Goal: Transaction & Acquisition: Book appointment/travel/reservation

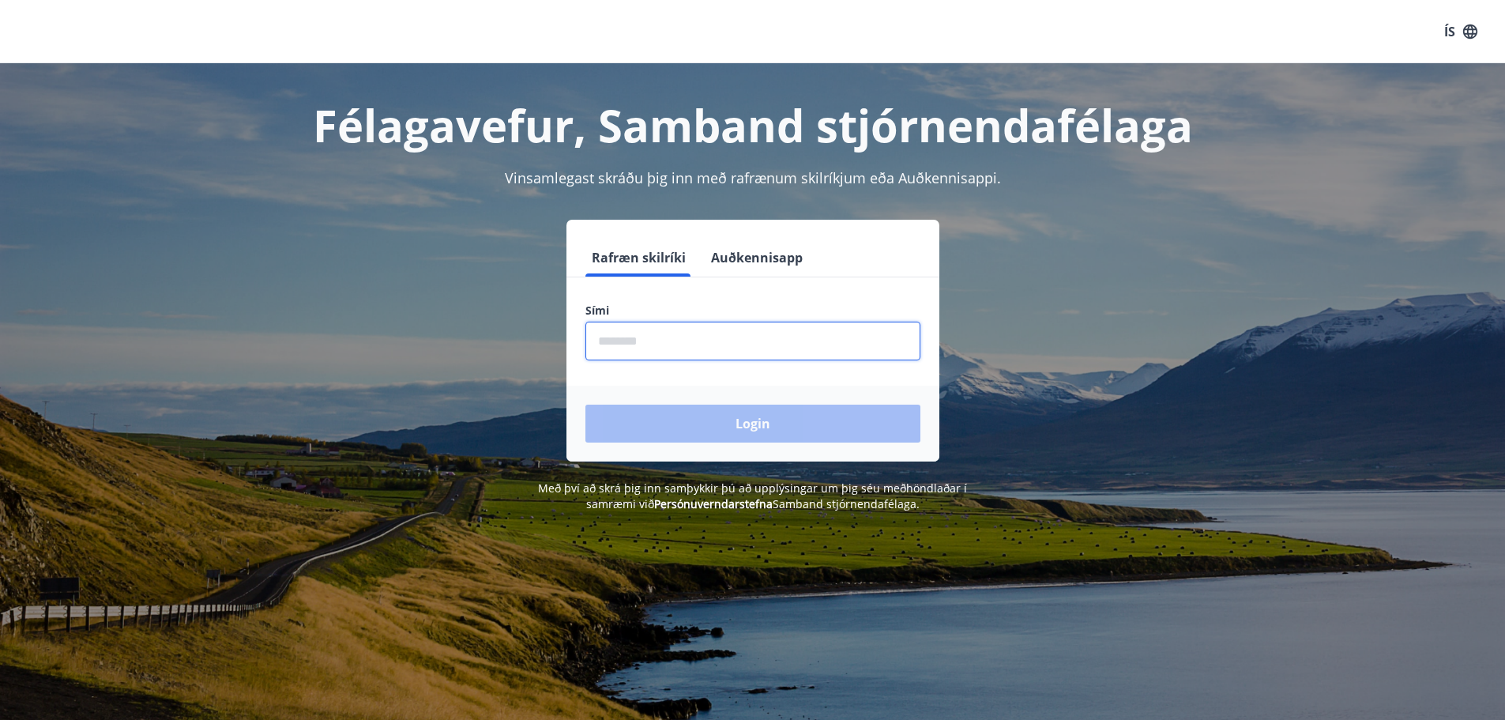
click at [679, 341] on input "phone" at bounding box center [752, 341] width 335 height 39
type input "********"
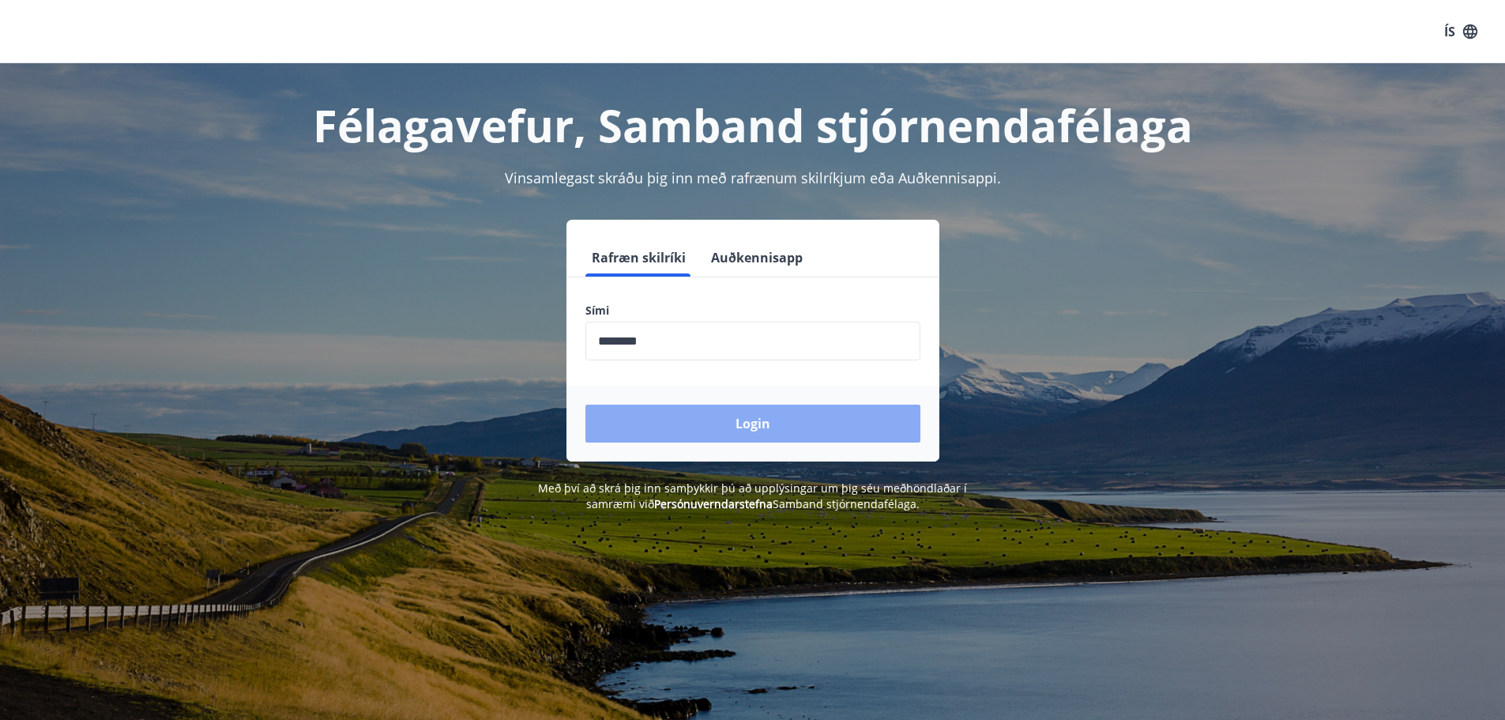
click at [733, 419] on button "Login" at bounding box center [752, 423] width 335 height 38
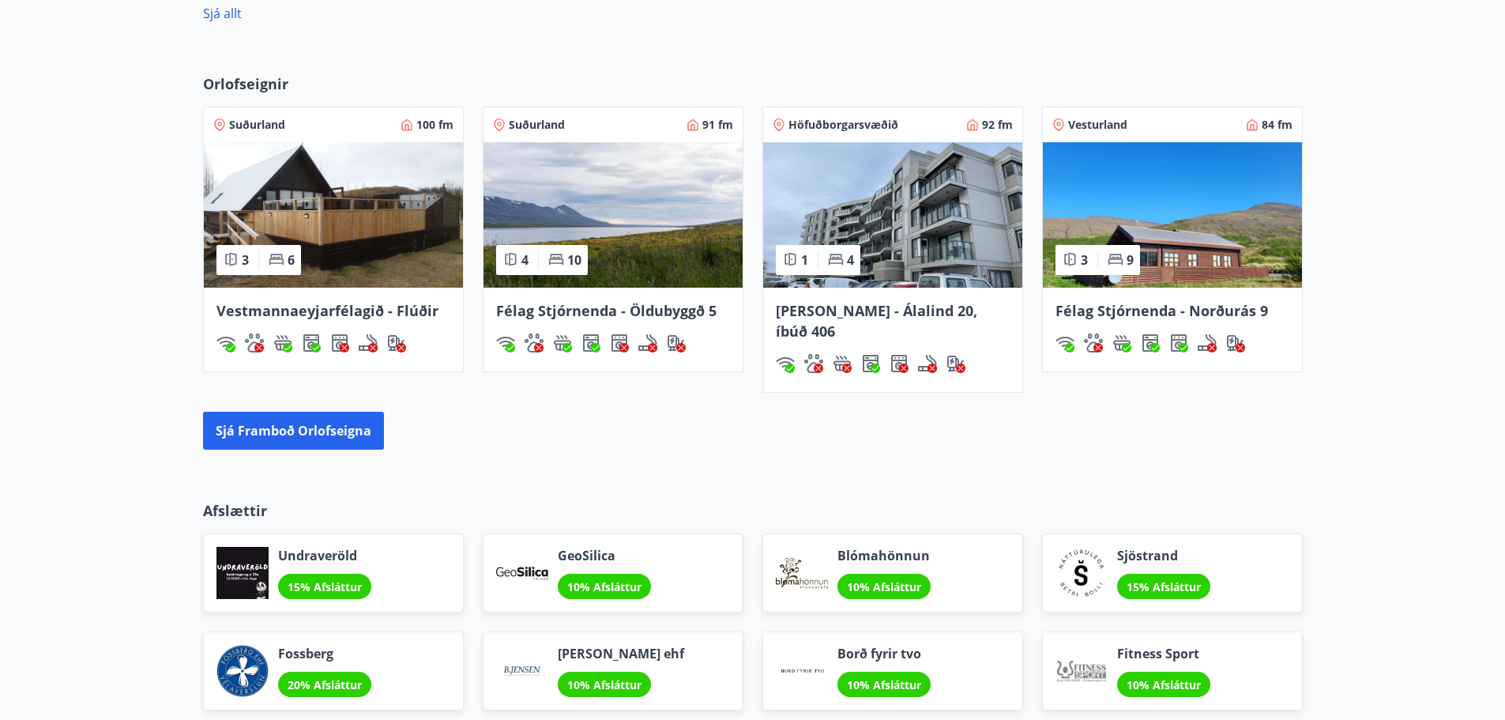
scroll to position [1185, 0]
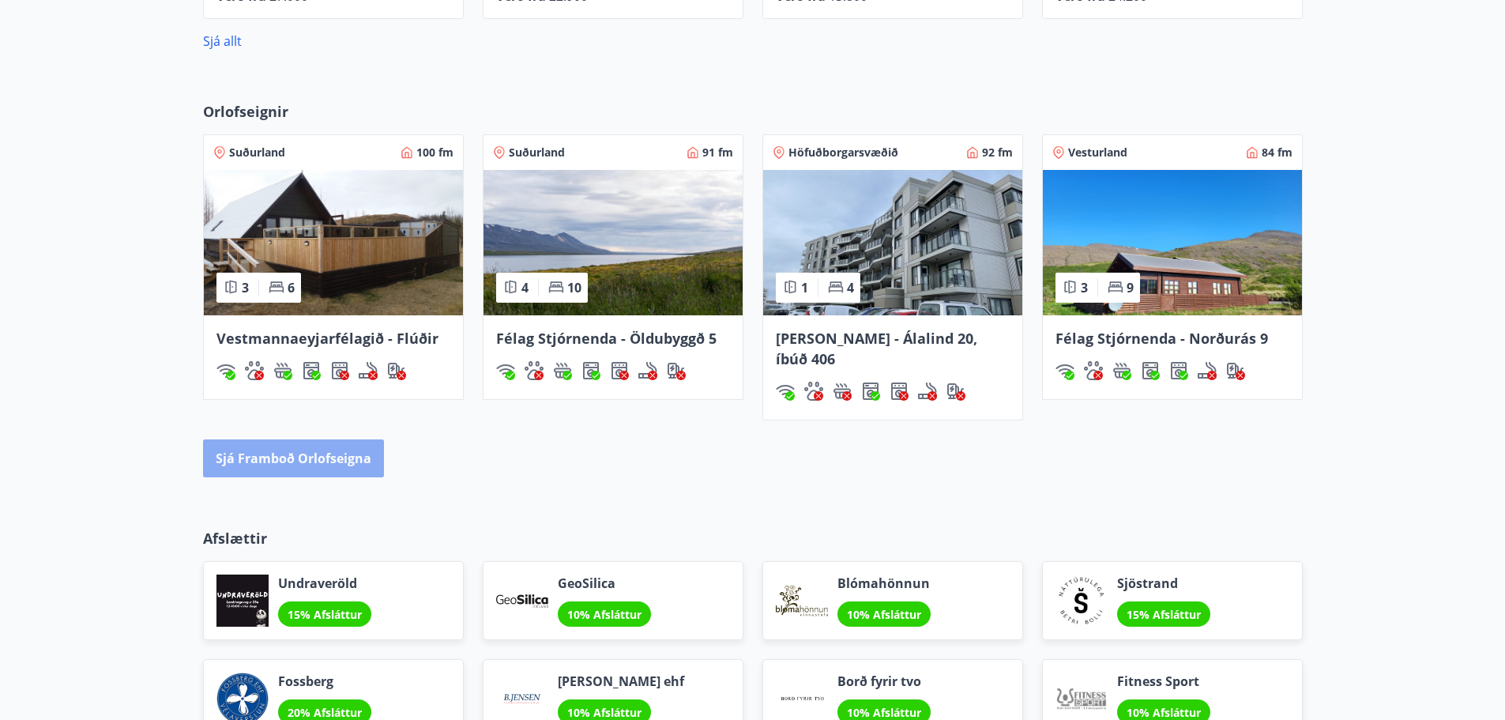
click at [322, 441] on button "Sjá framboð orlofseigna" at bounding box center [293, 458] width 181 height 38
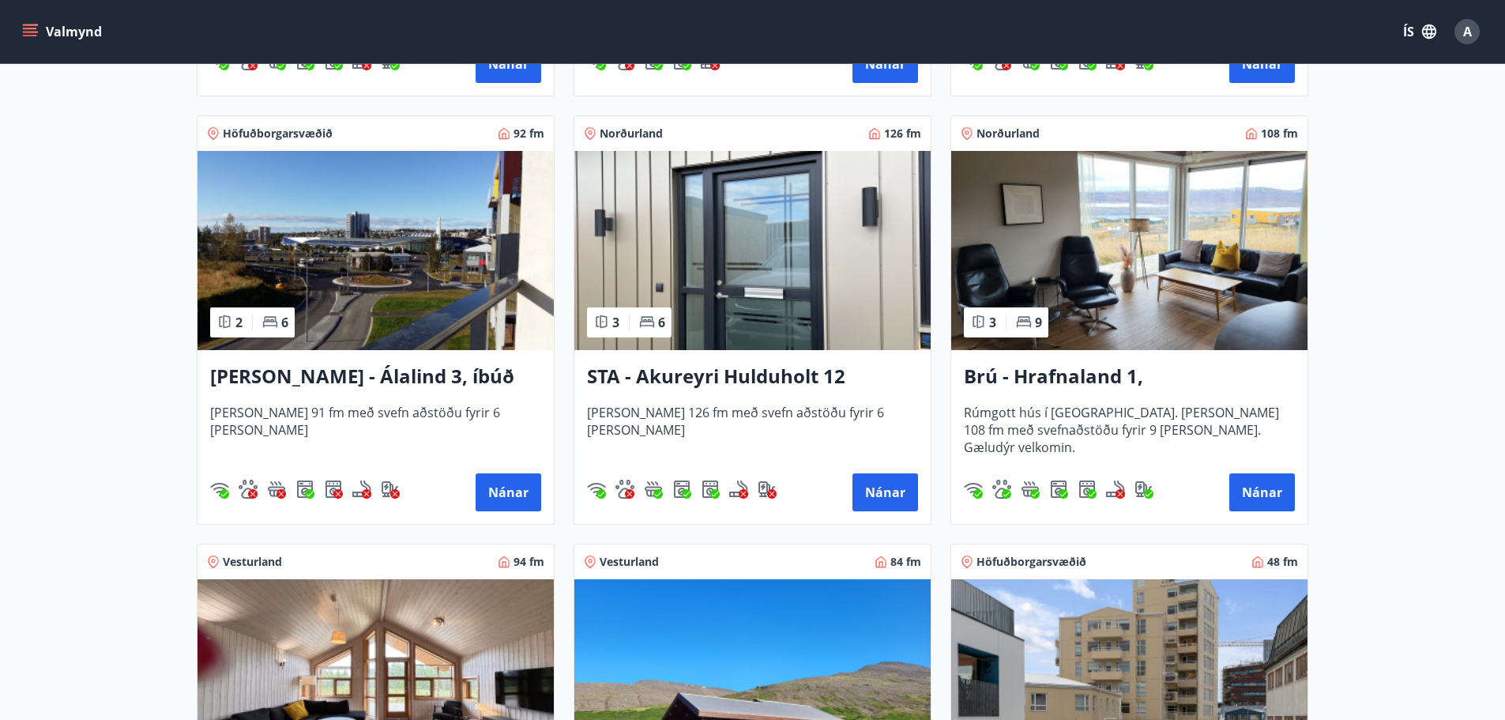
scroll to position [711, 0]
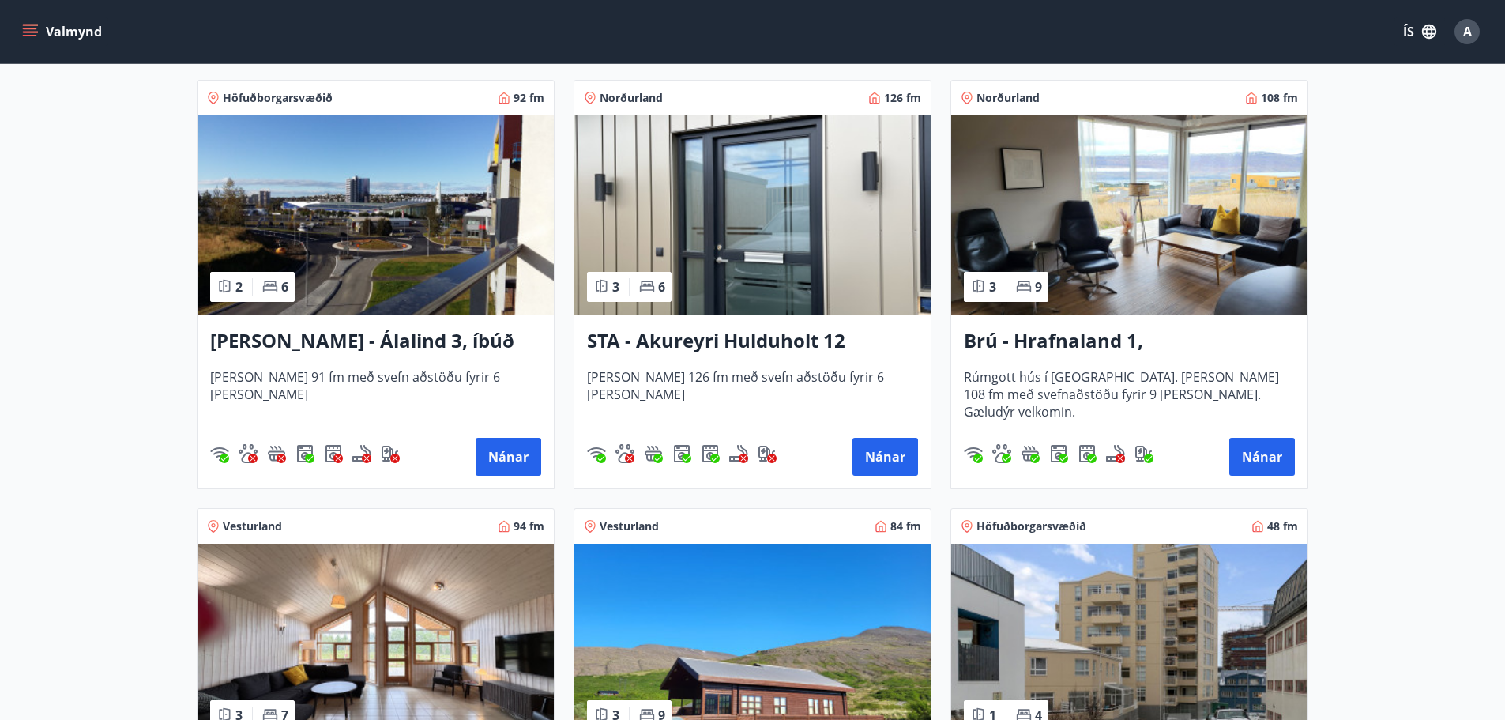
click at [781, 338] on h3 "STA - Akureyri Hulduholt 12" at bounding box center [752, 341] width 331 height 28
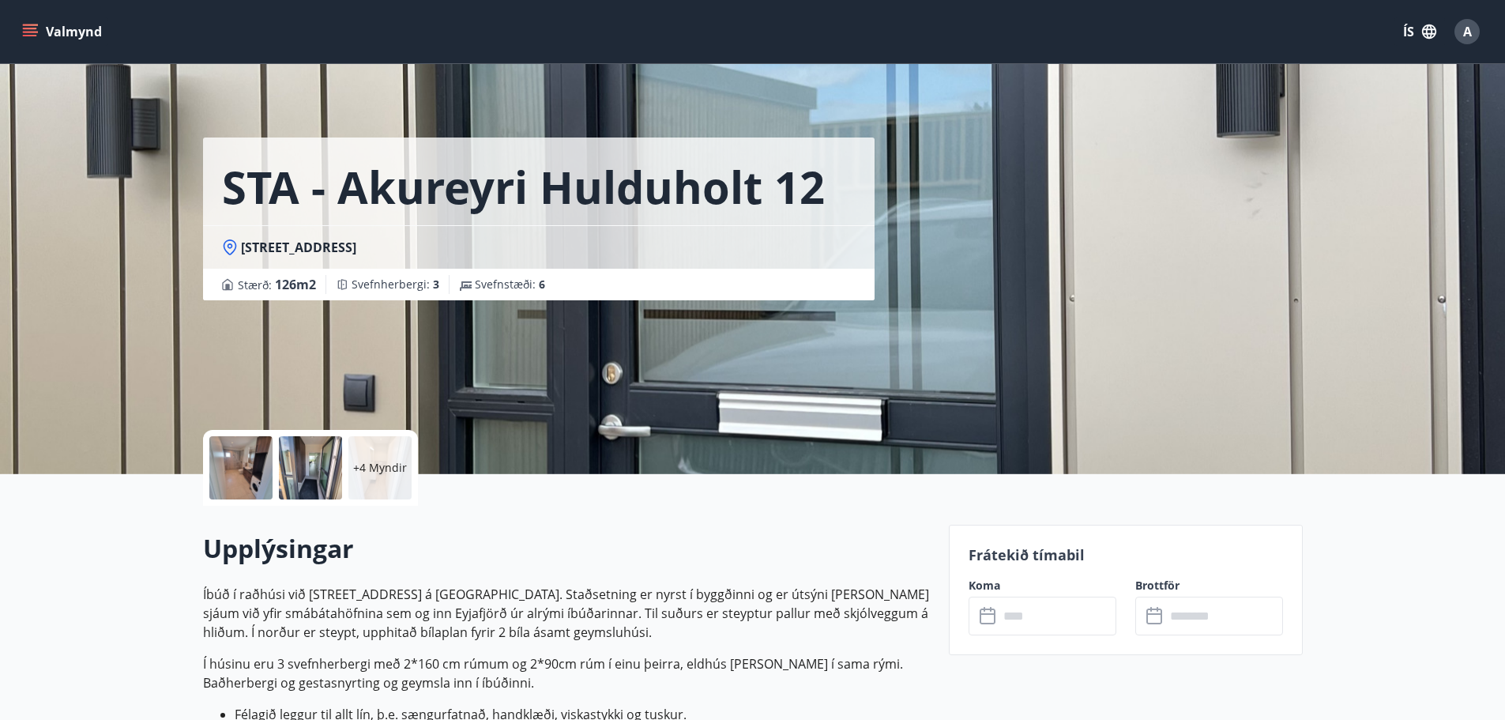
click at [258, 472] on div at bounding box center [240, 467] width 63 height 63
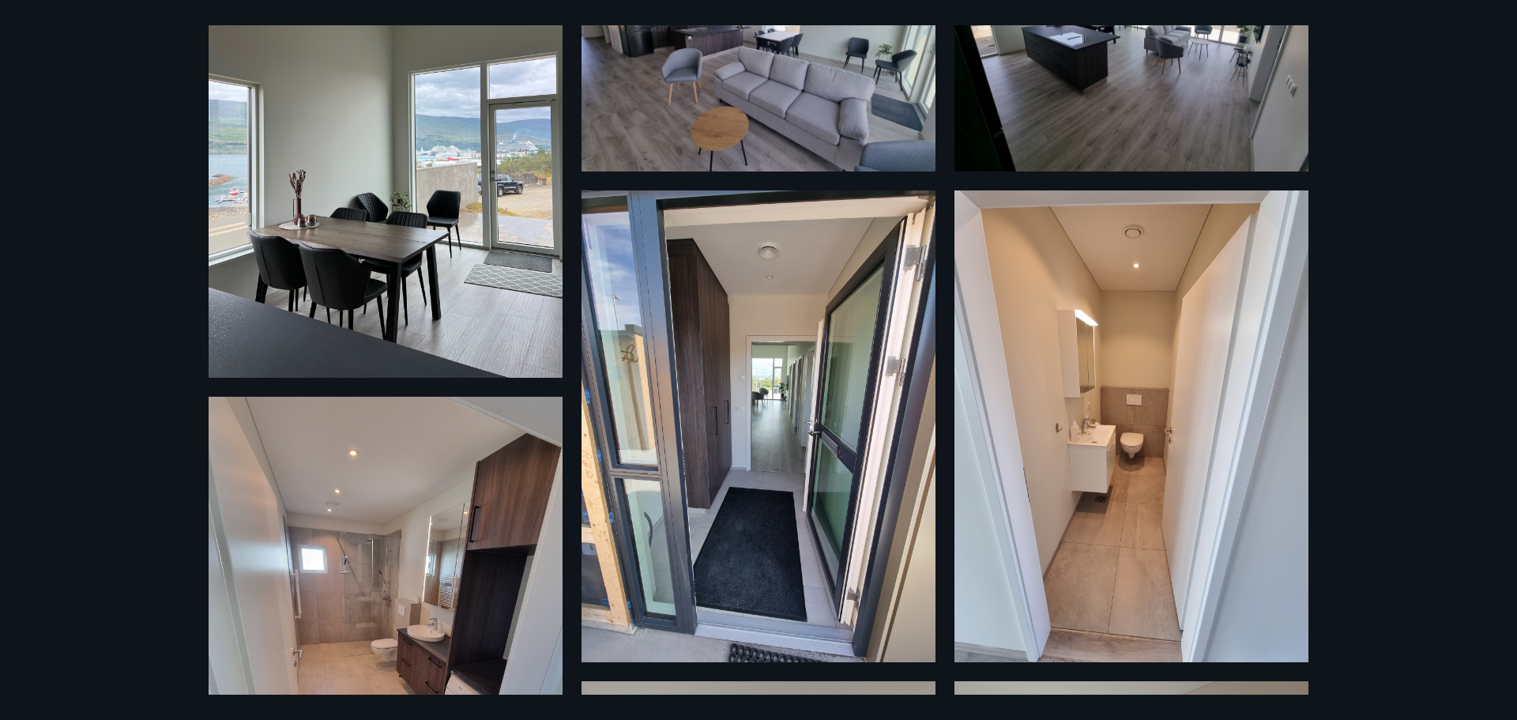
scroll to position [158, 0]
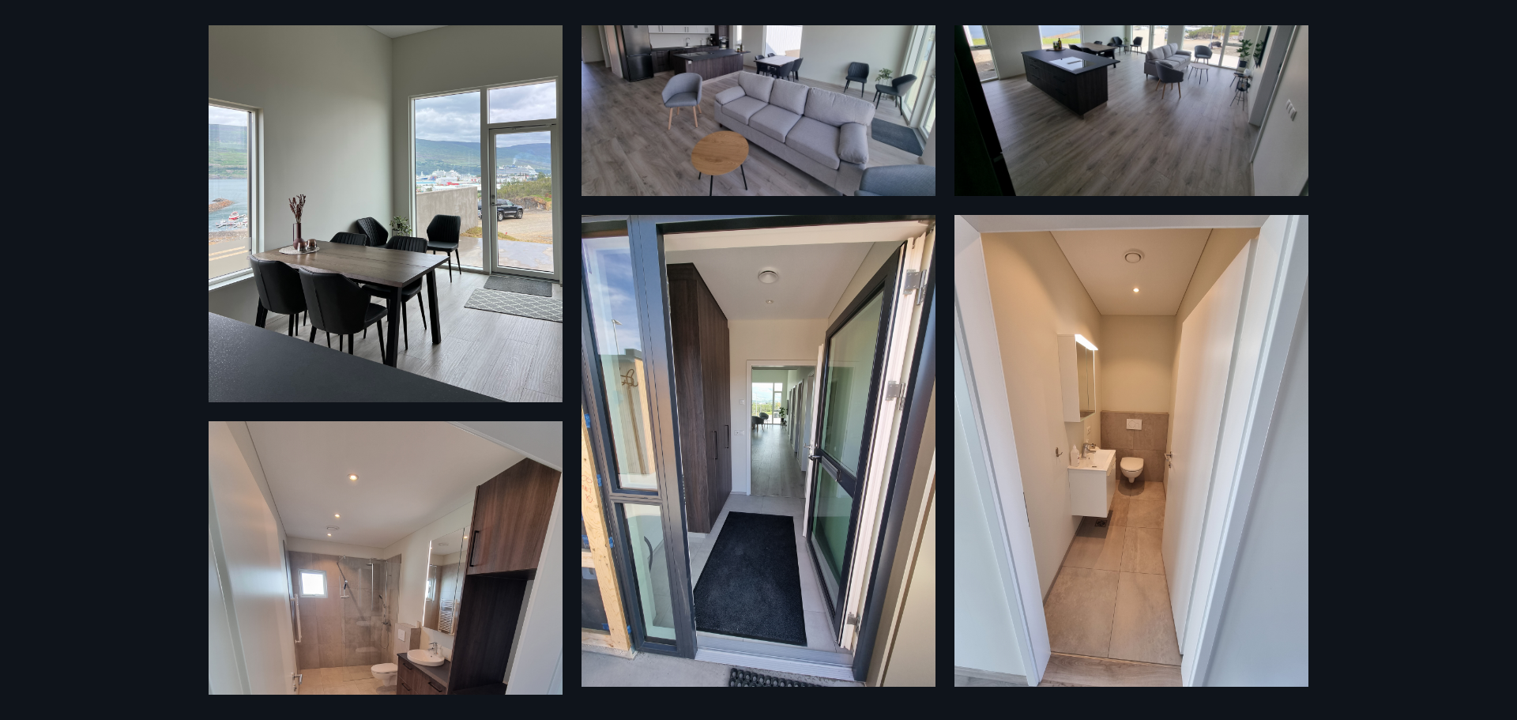
click at [450, 310] on img at bounding box center [386, 166] width 354 height 472
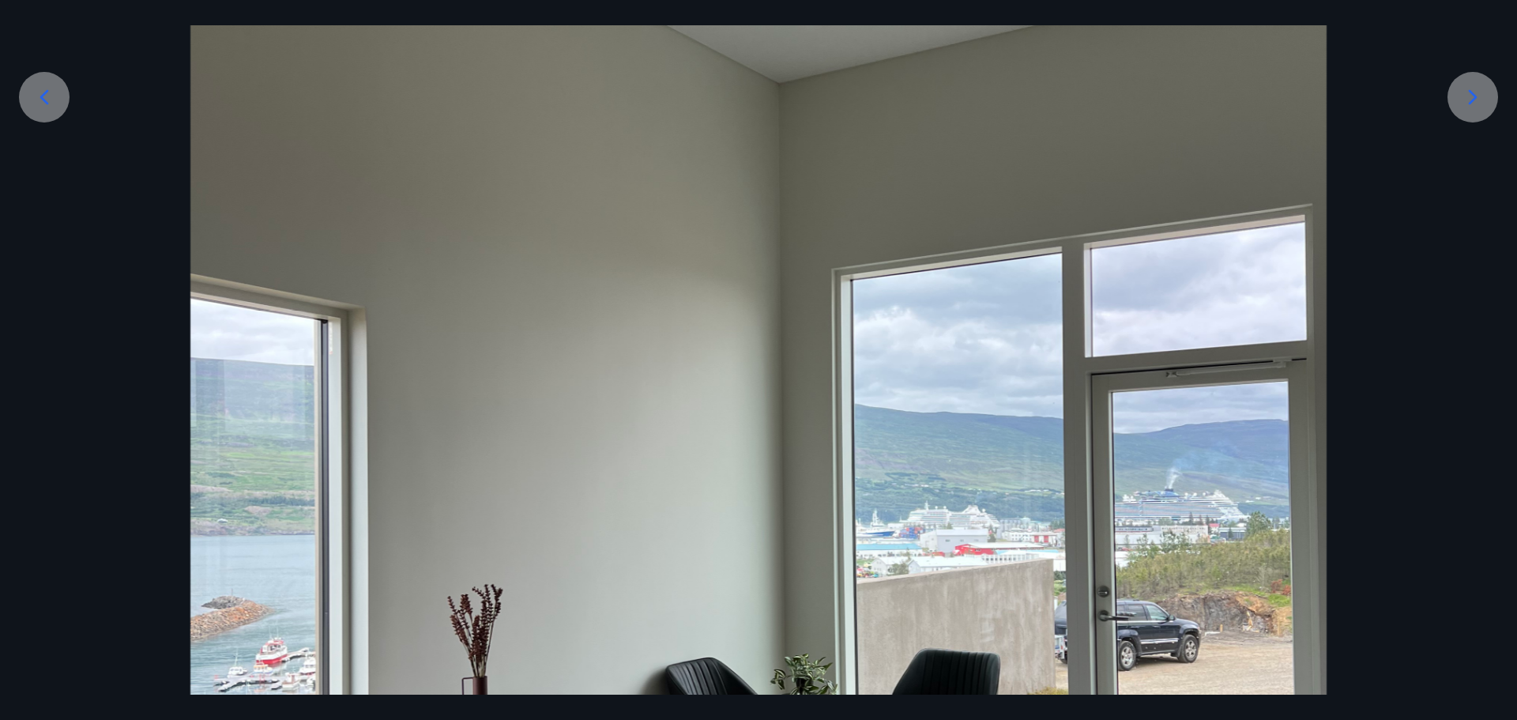
scroll to position [237, 0]
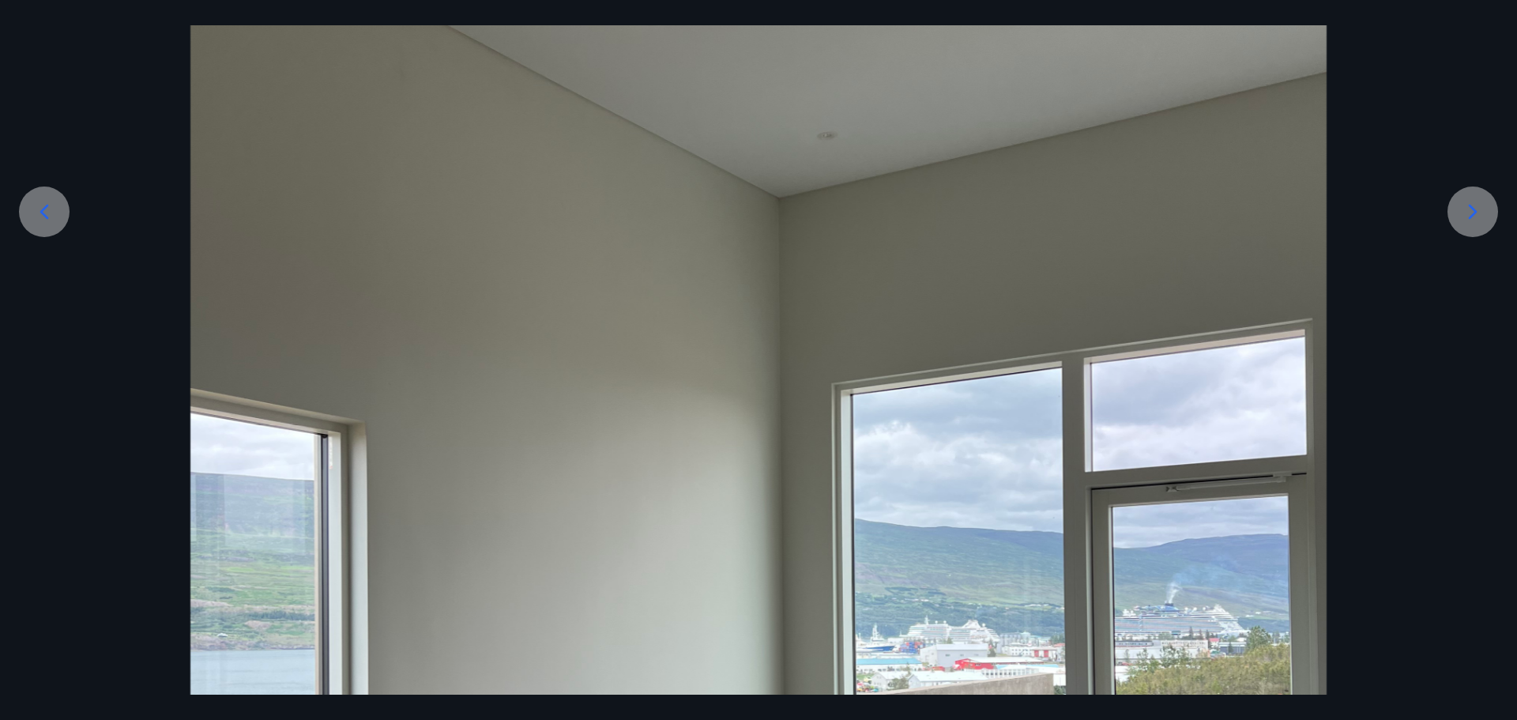
click at [1475, 208] on icon at bounding box center [1472, 211] width 25 height 25
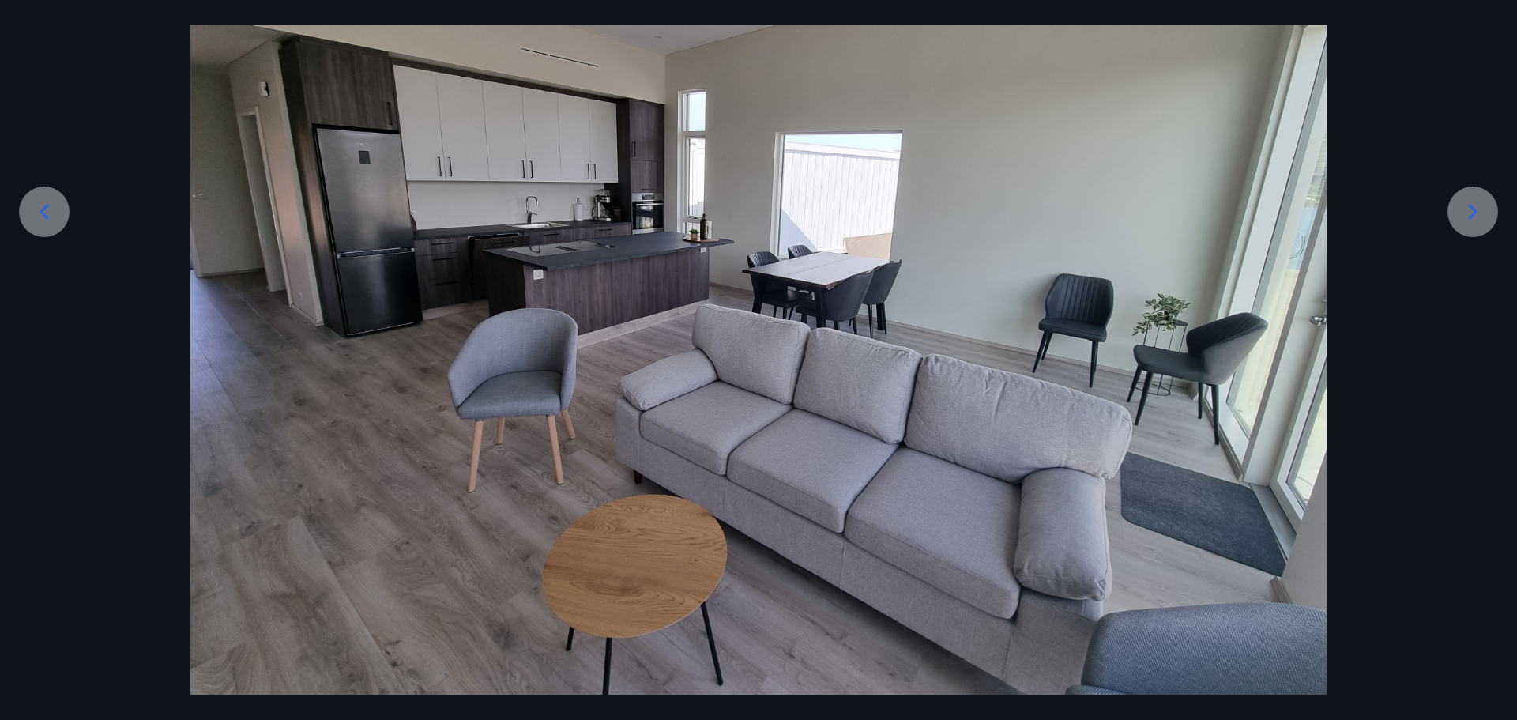
click at [1475, 208] on icon at bounding box center [1472, 211] width 25 height 25
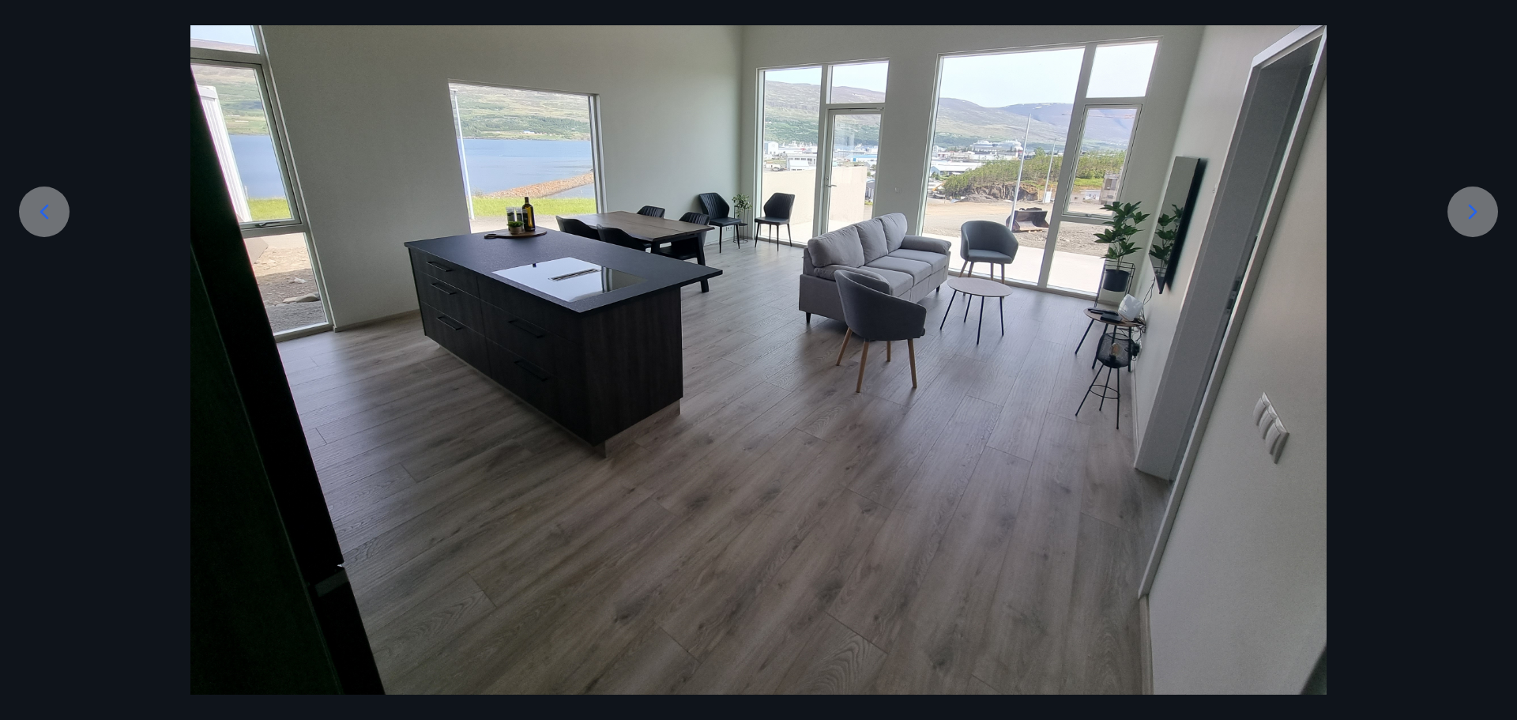
click at [1475, 208] on icon at bounding box center [1472, 211] width 25 height 25
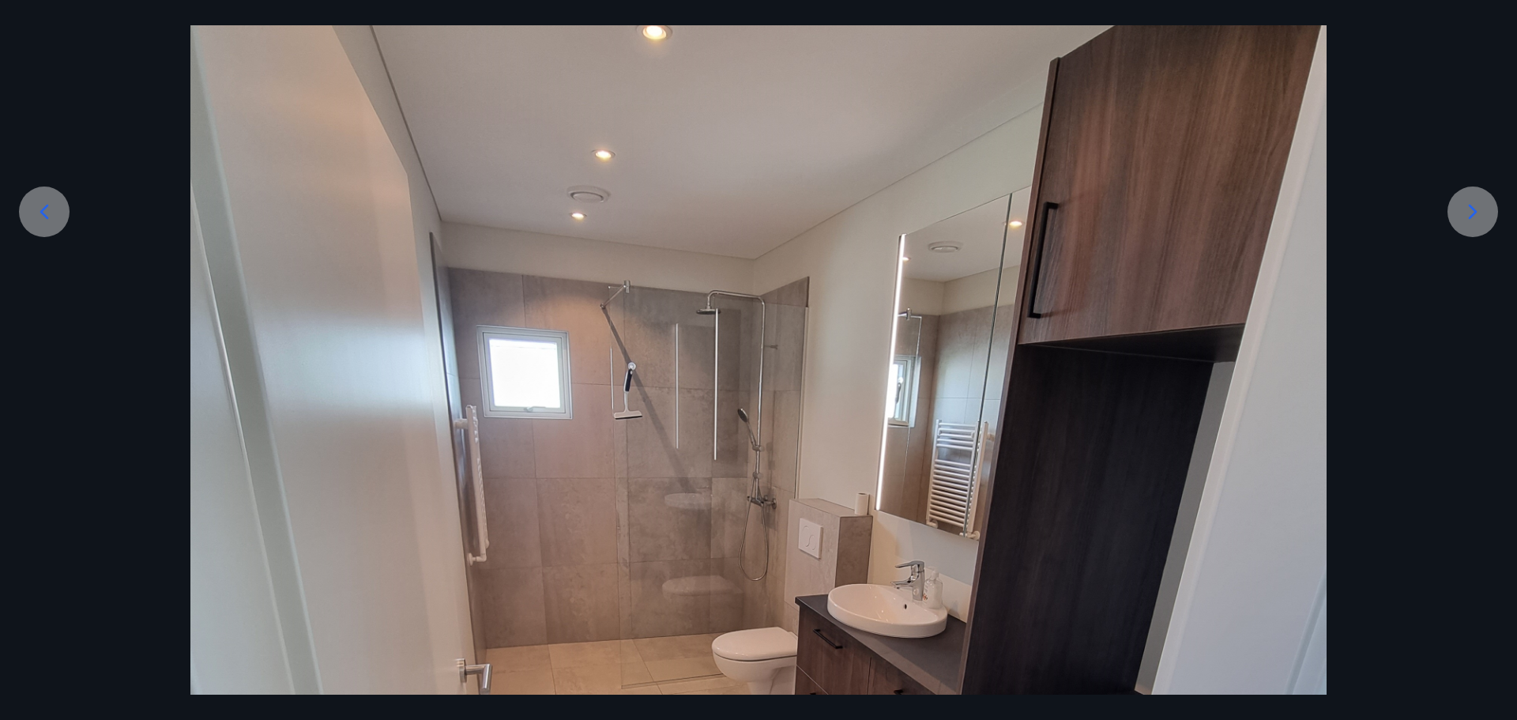
click at [1475, 208] on icon at bounding box center [1472, 211] width 25 height 25
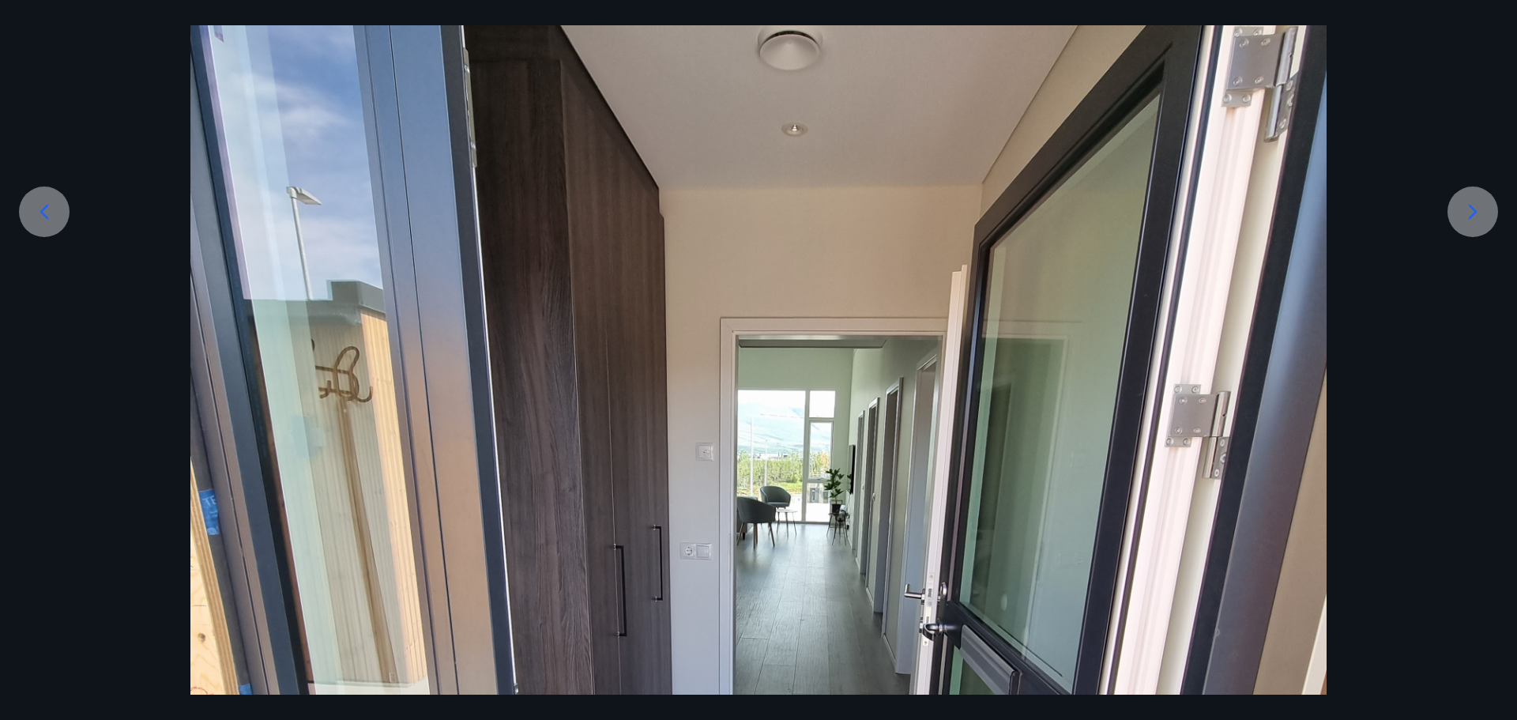
click at [1475, 208] on icon at bounding box center [1472, 211] width 25 height 25
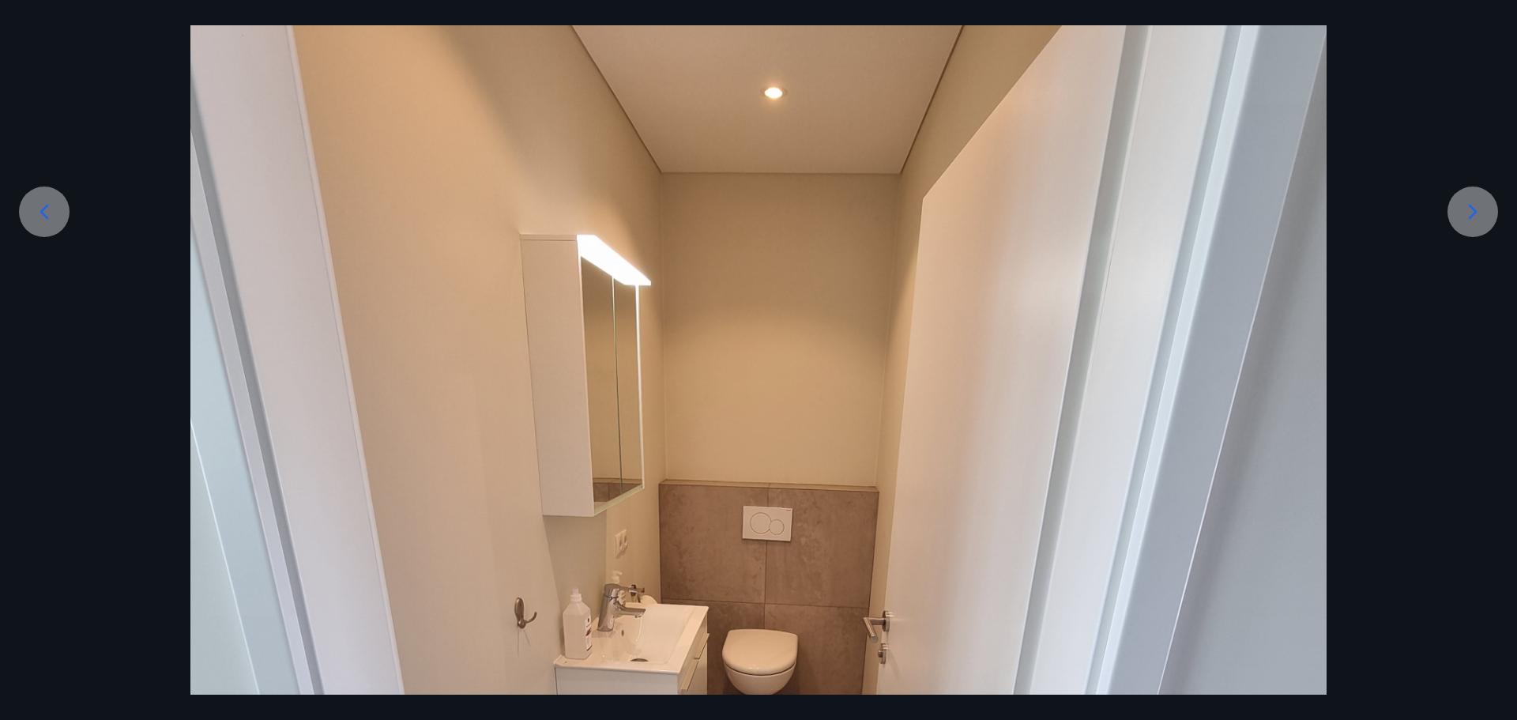
click at [1475, 208] on icon at bounding box center [1472, 211] width 25 height 25
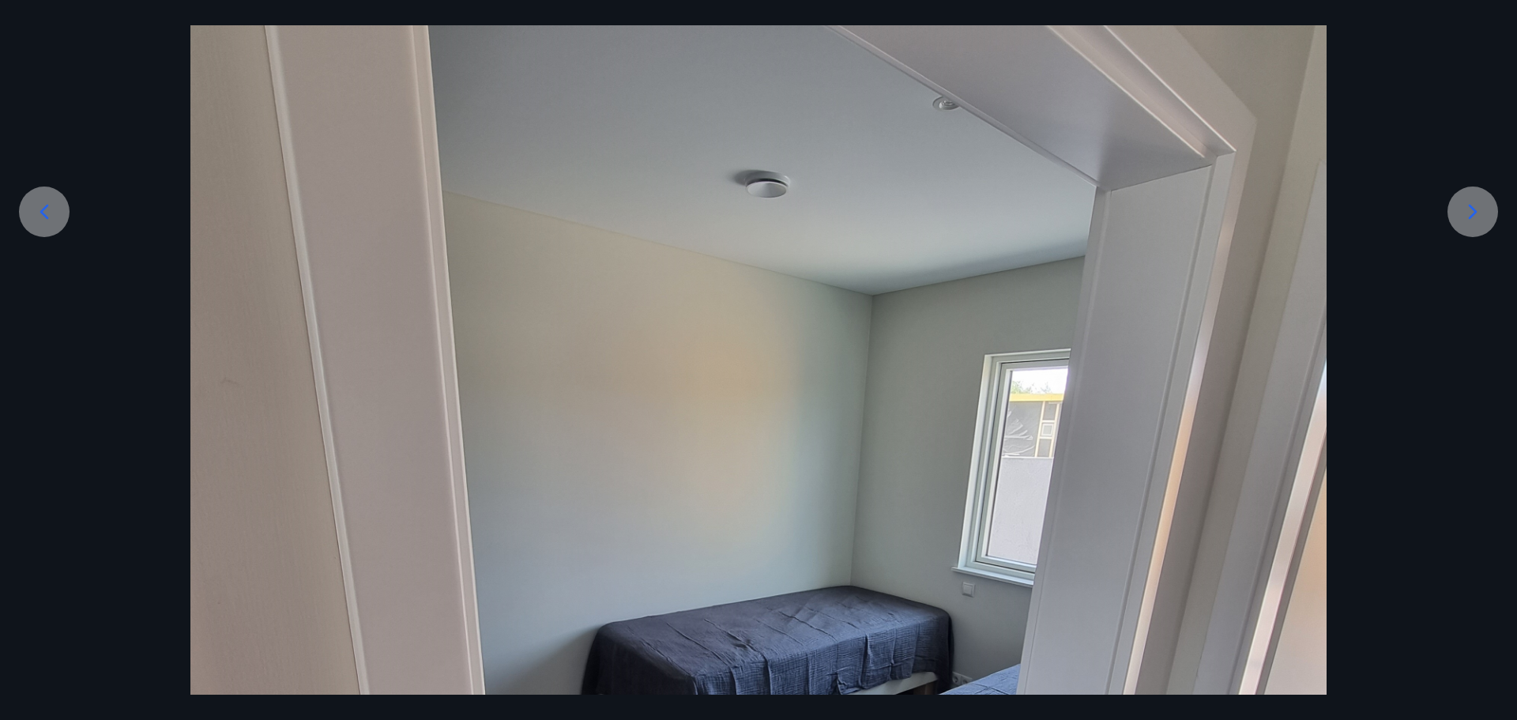
click at [1475, 208] on icon at bounding box center [1472, 211] width 25 height 25
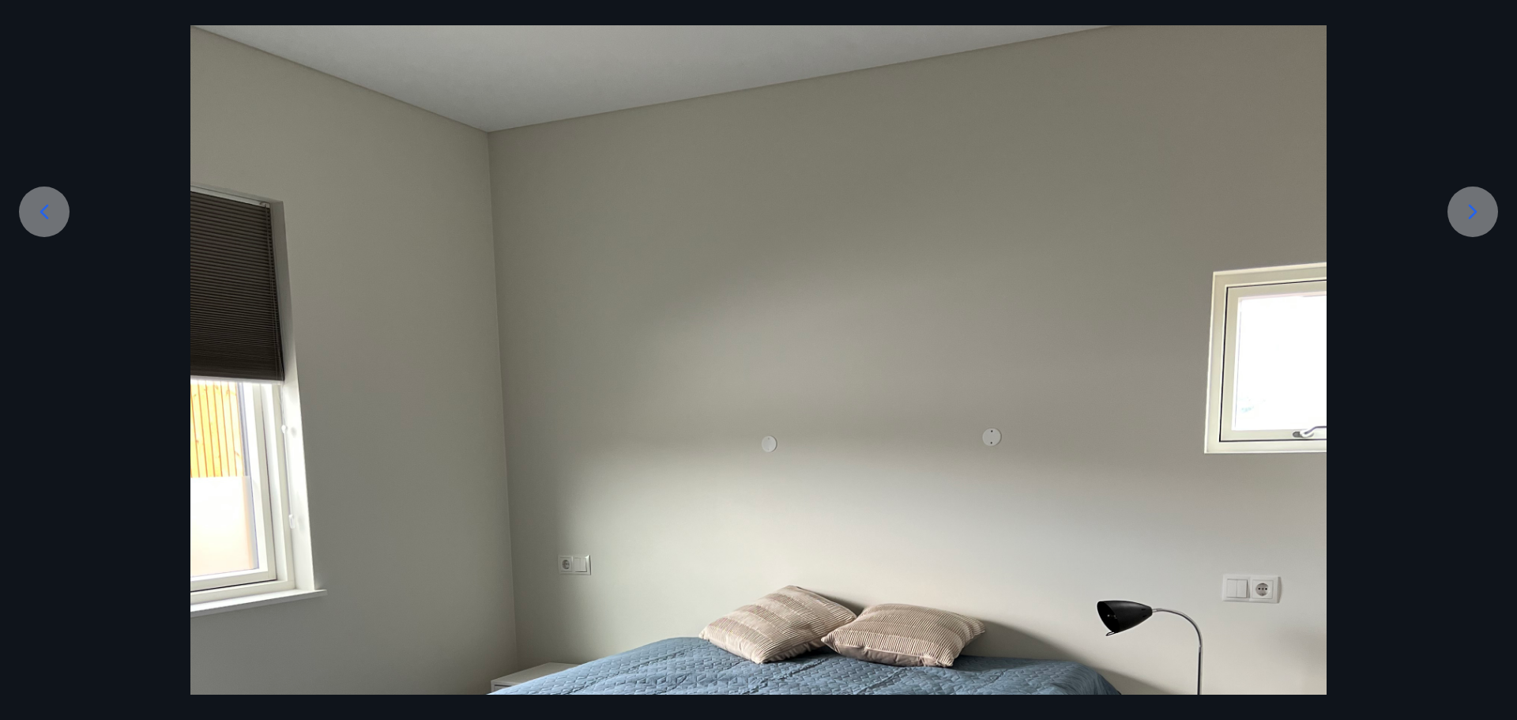
click at [1475, 208] on icon at bounding box center [1472, 211] width 25 height 25
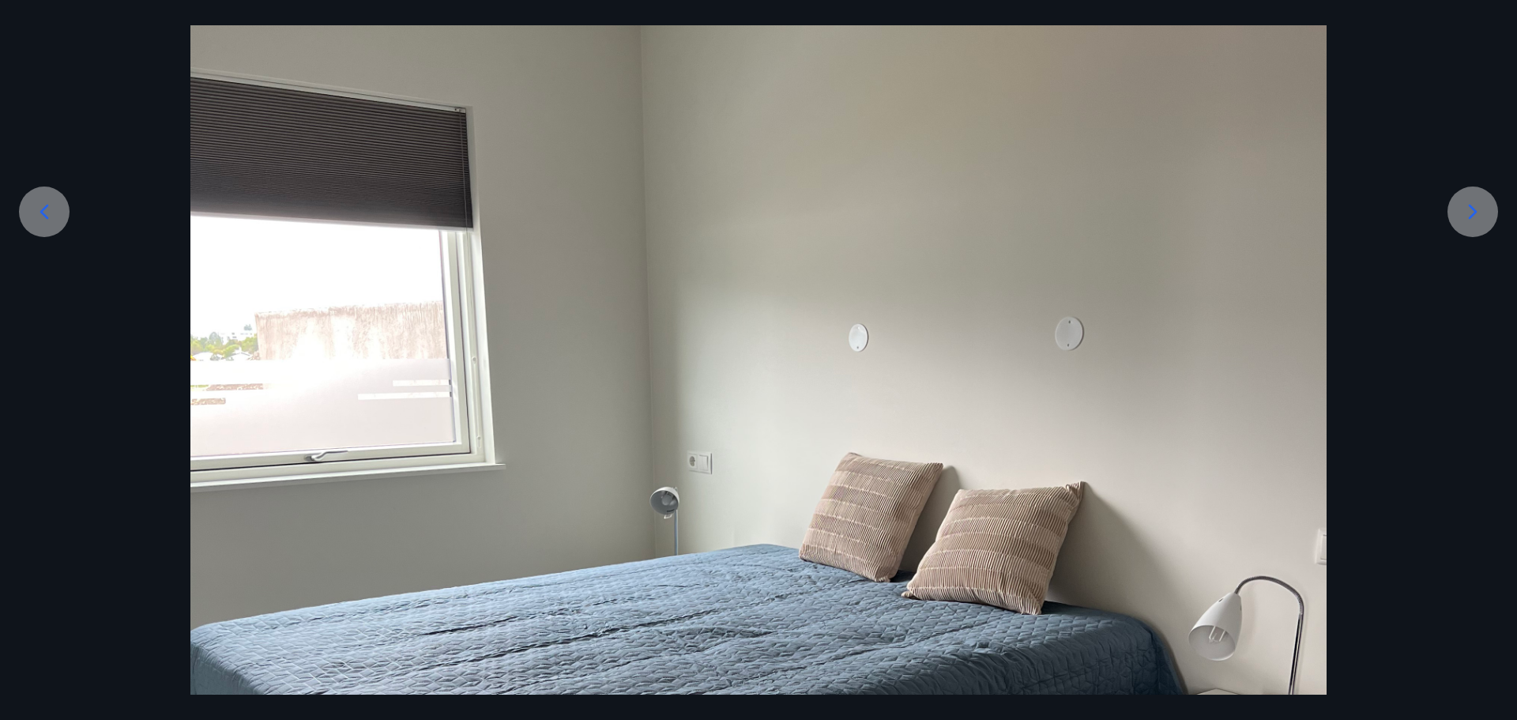
click at [1475, 208] on icon at bounding box center [1472, 211] width 25 height 25
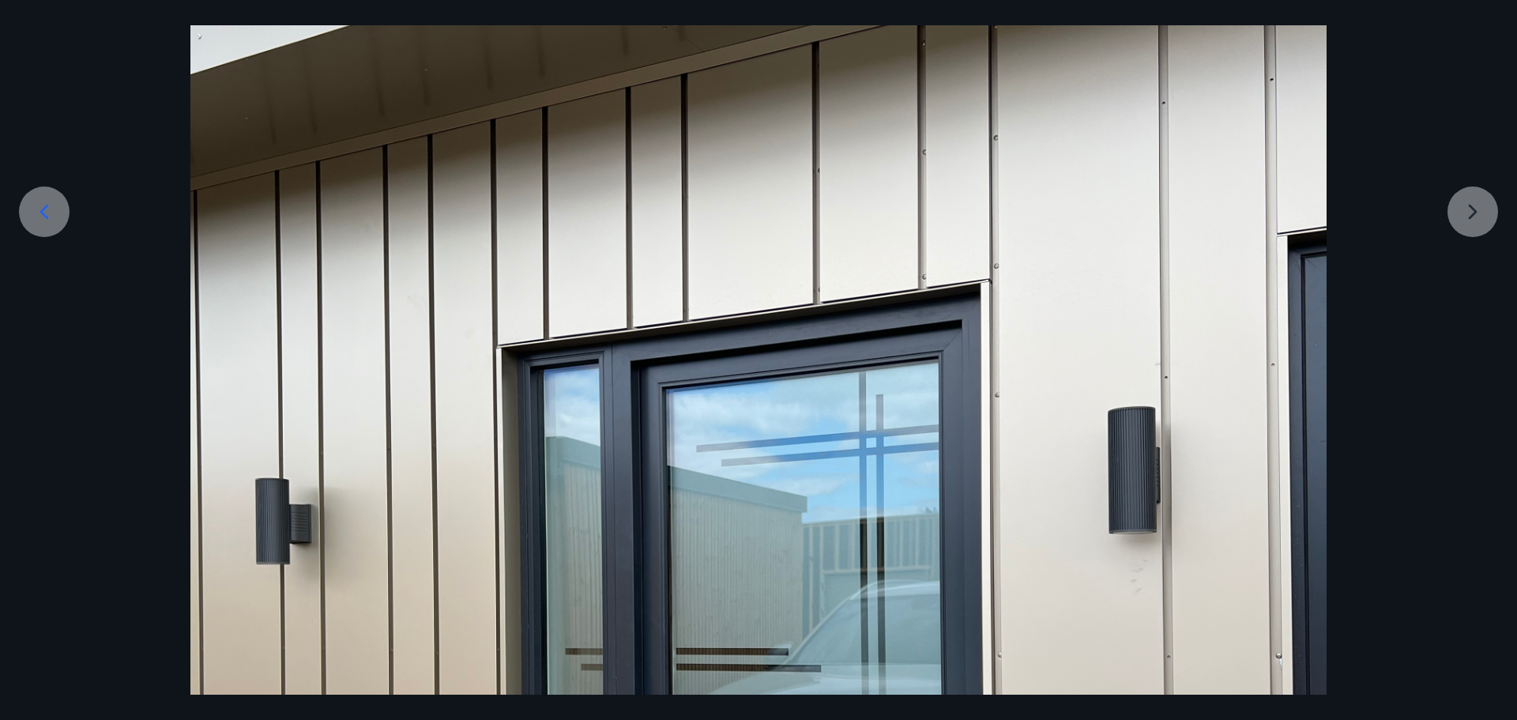
click at [1475, 208] on div at bounding box center [758, 608] width 1517 height 1514
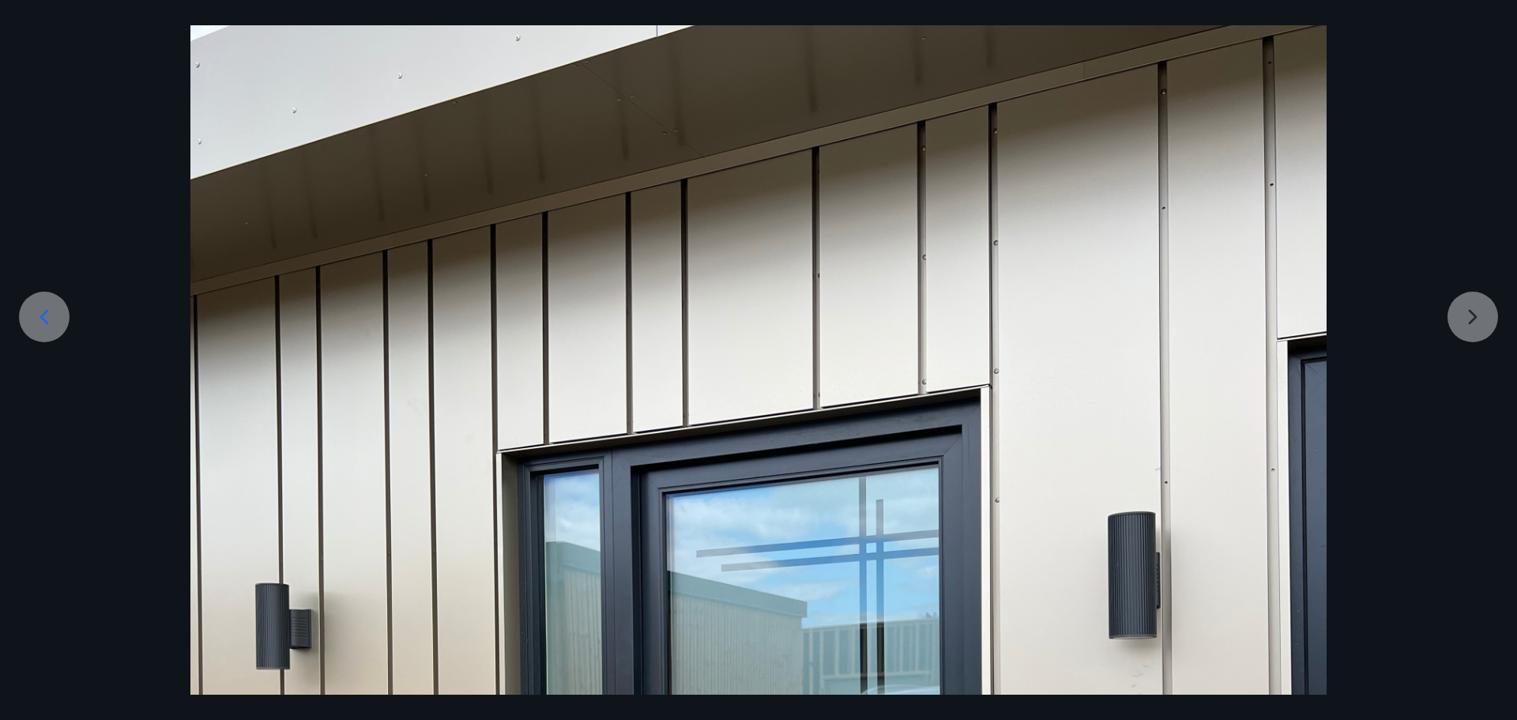
scroll to position [0, 0]
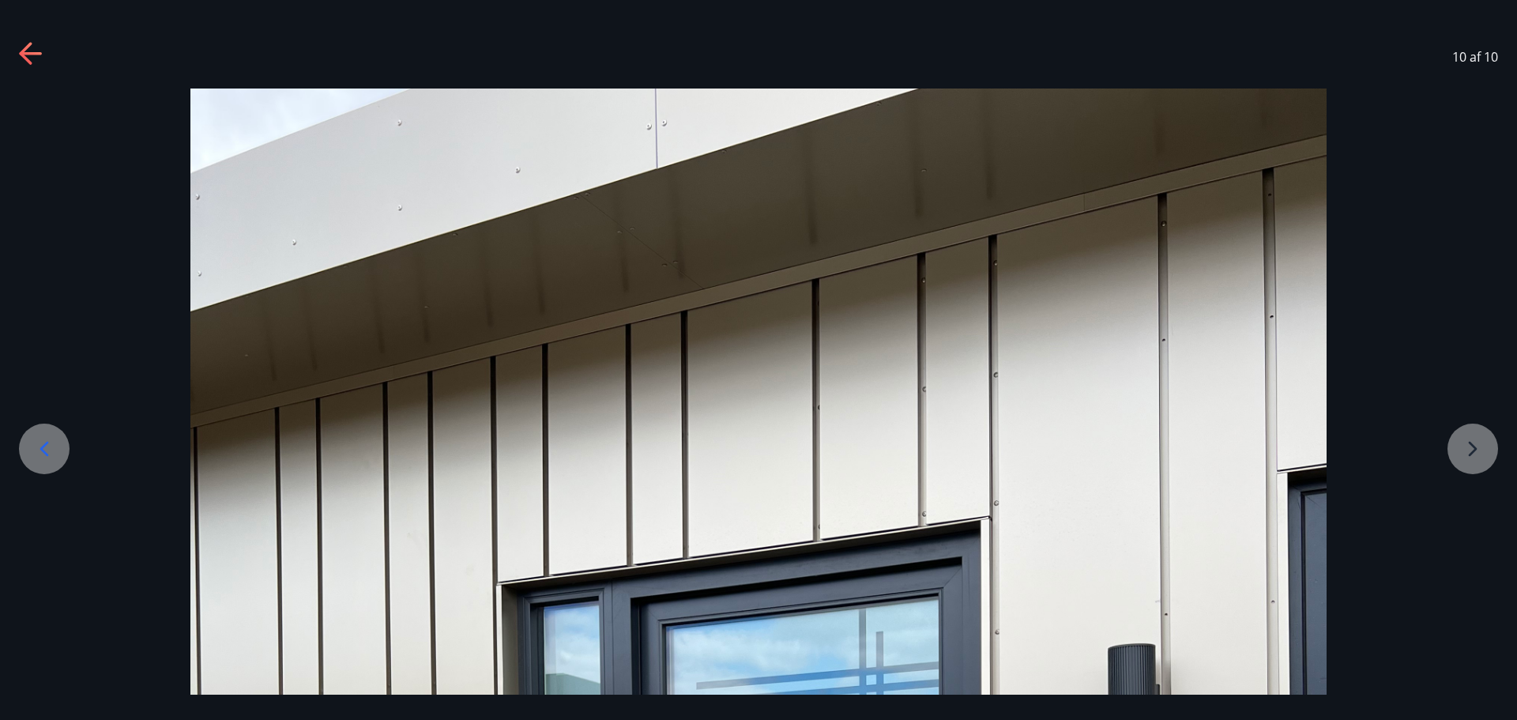
click at [28, 51] on icon at bounding box center [31, 54] width 25 height 25
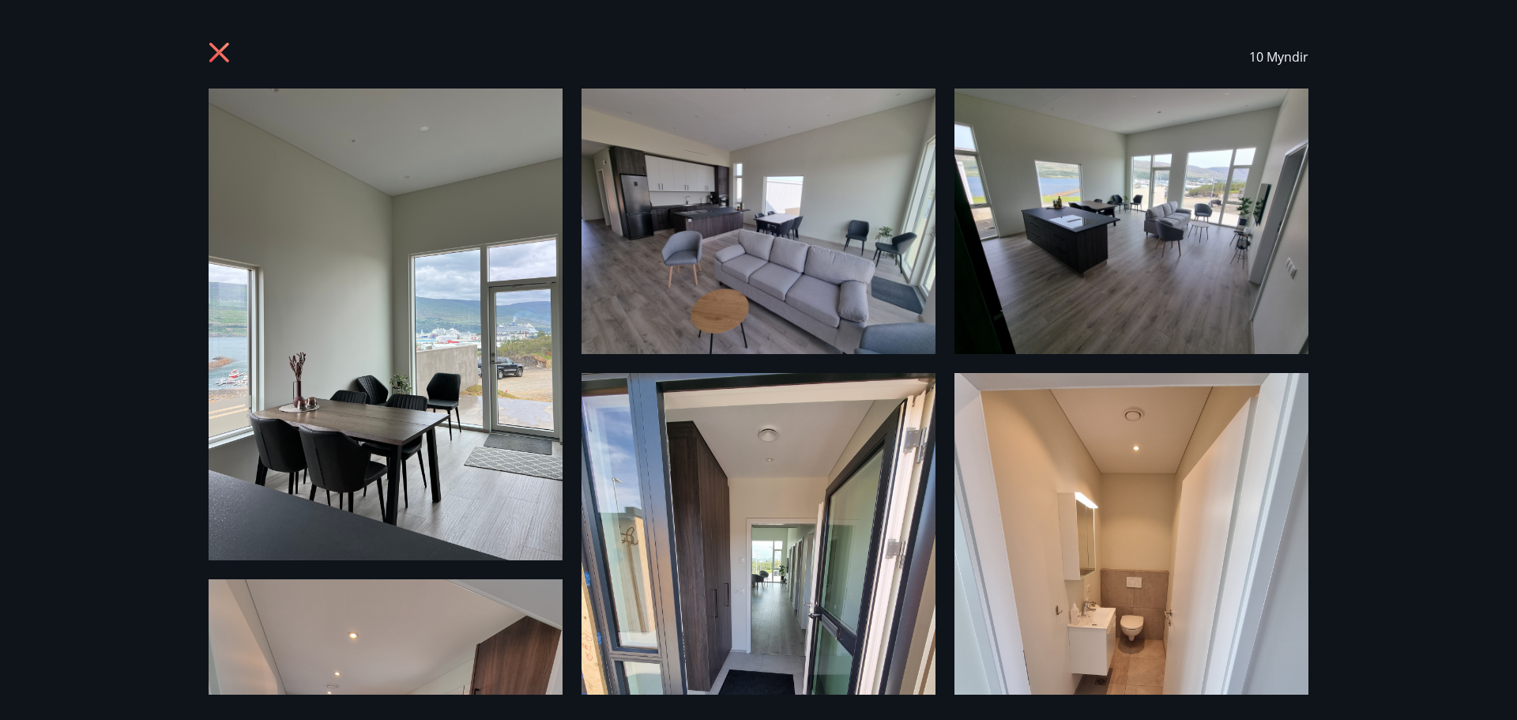
click at [221, 49] on icon at bounding box center [219, 53] width 20 height 20
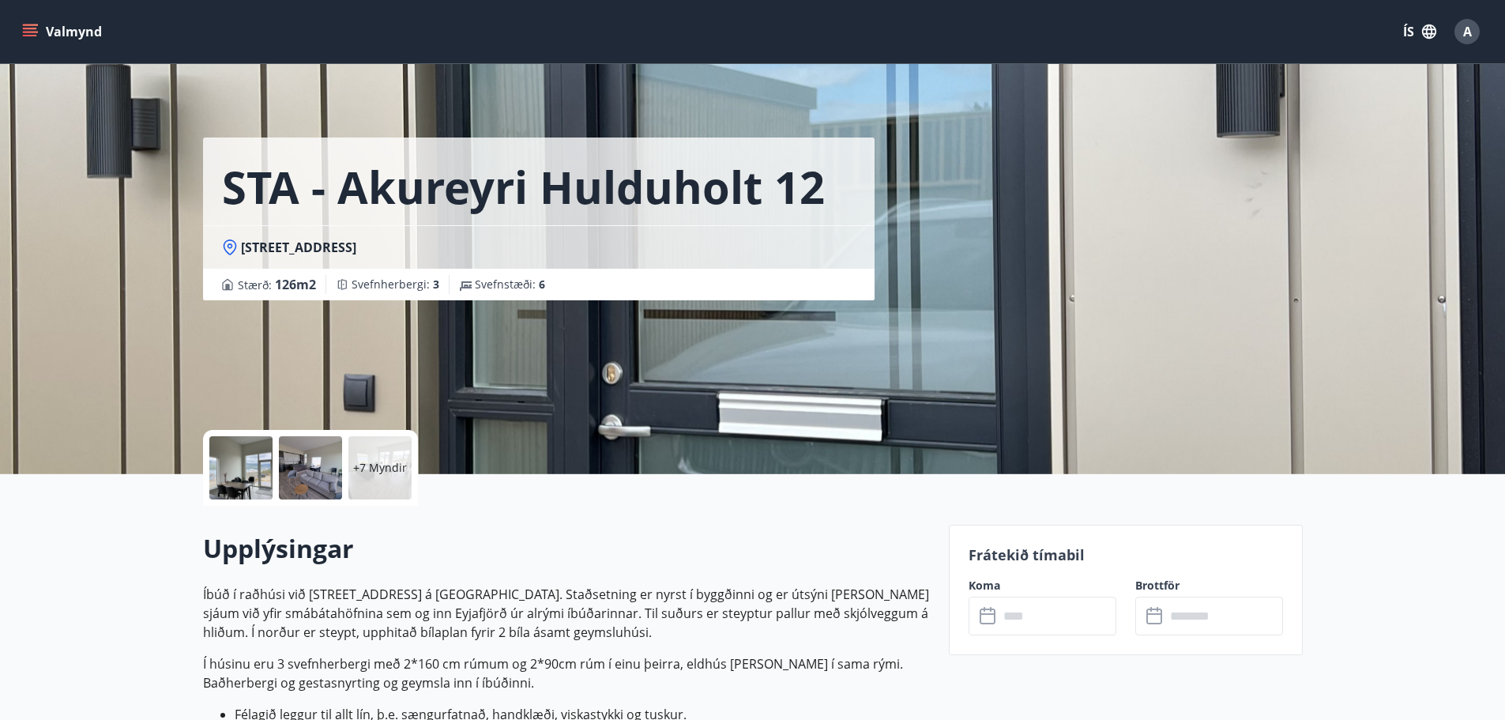
click at [27, 33] on icon "menu" at bounding box center [30, 32] width 16 height 16
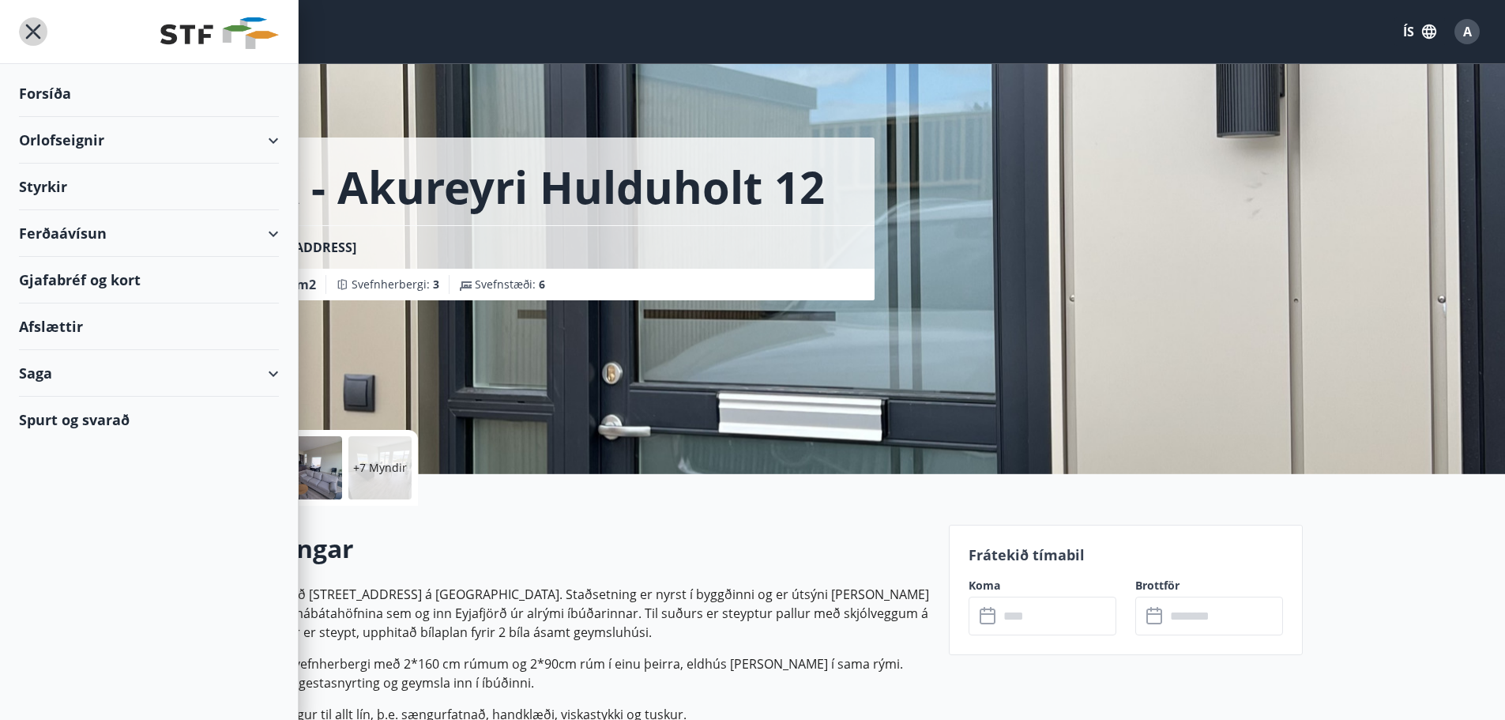
click at [31, 31] on icon "menu" at bounding box center [33, 31] width 28 height 28
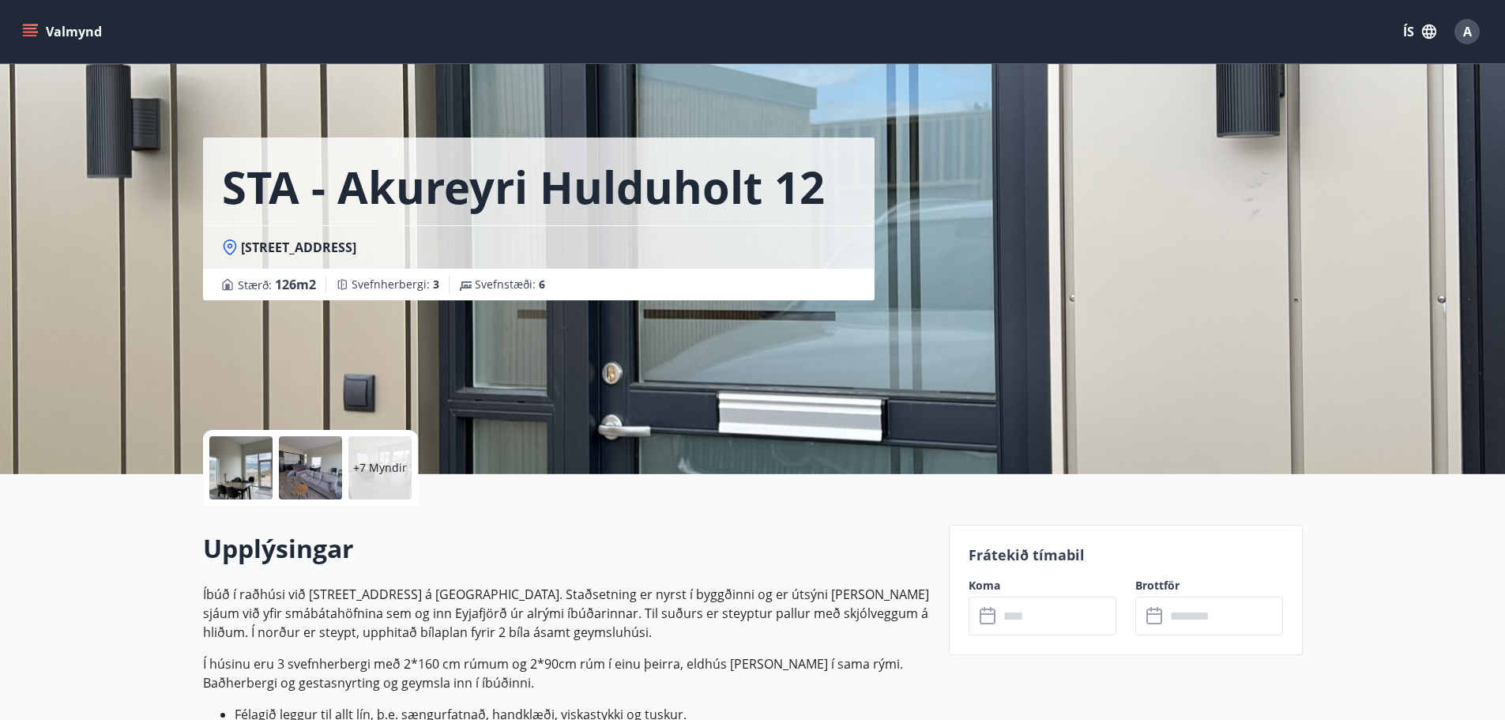
click at [1466, 34] on span "A" at bounding box center [1467, 31] width 9 height 17
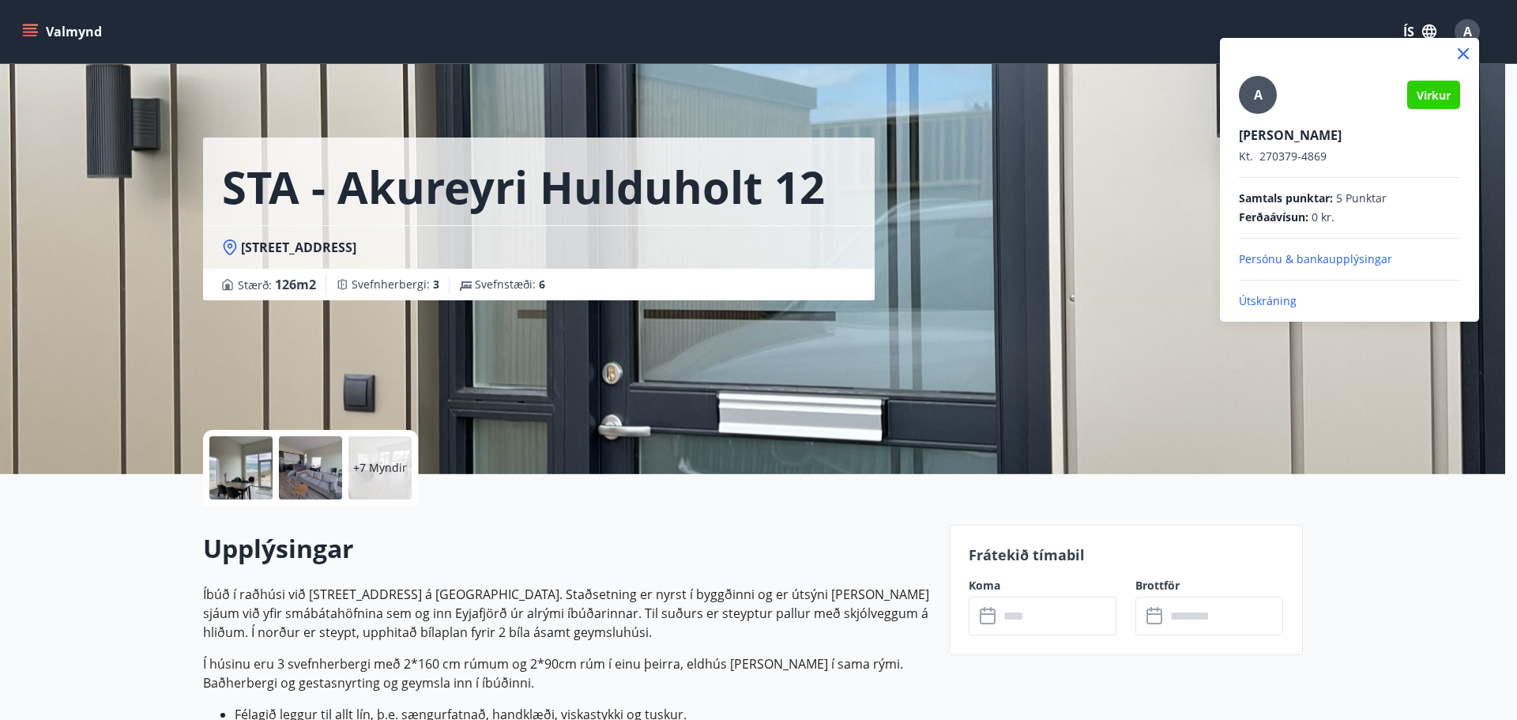
click at [1263, 299] on p "Útskráning" at bounding box center [1349, 301] width 221 height 16
